Goal: Task Accomplishment & Management: Complete application form

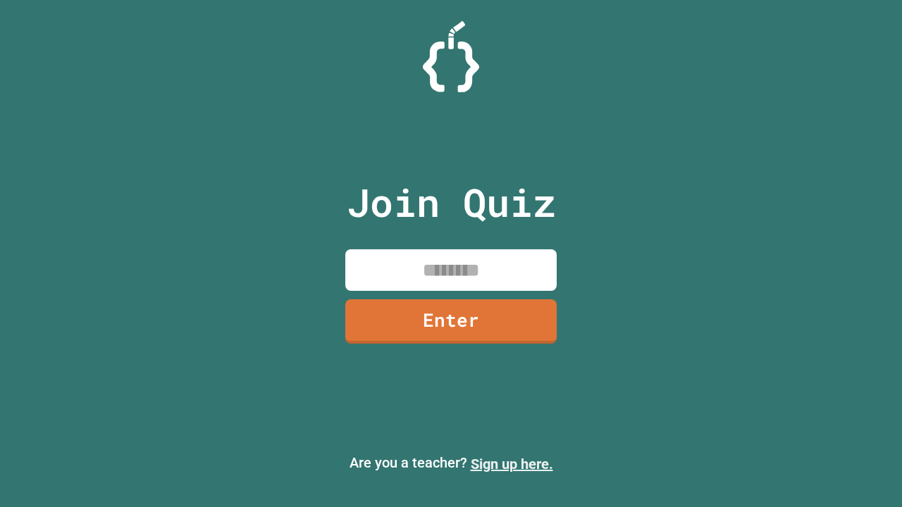
click at [511, 464] on link "Sign up here." at bounding box center [512, 464] width 82 height 17
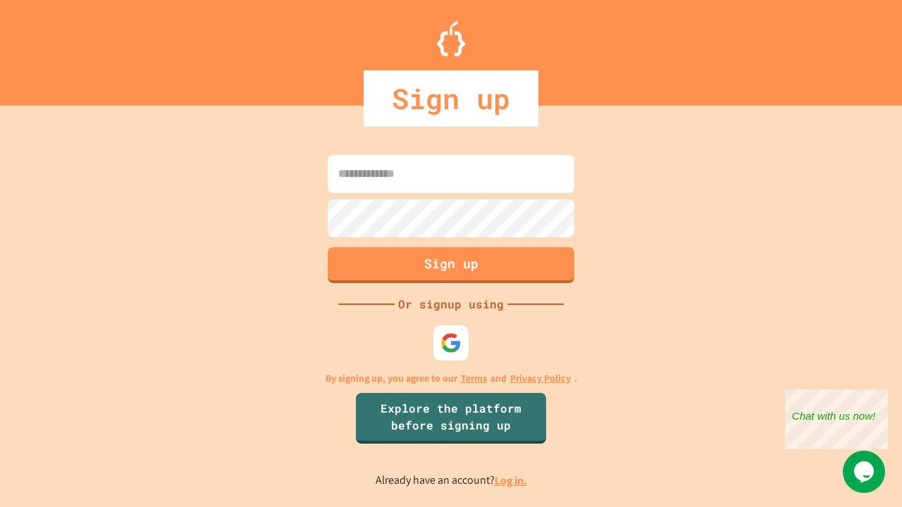
click at [511, 480] on link "Log in." at bounding box center [511, 480] width 32 height 15
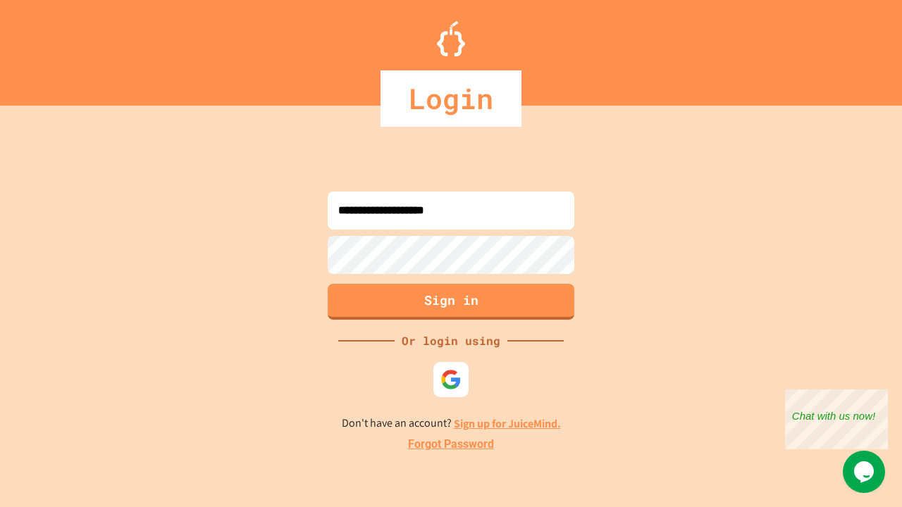
type input "**********"
